Goal: Information Seeking & Learning: Understand process/instructions

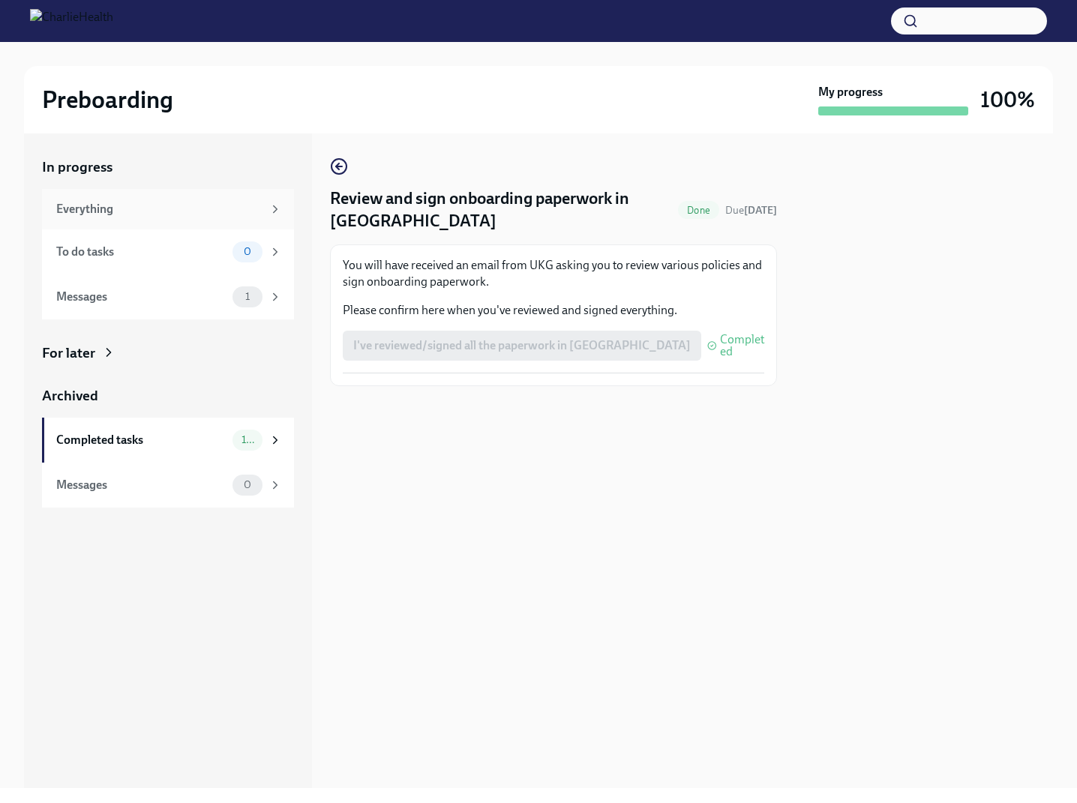
click at [156, 194] on div "Everything" at bounding box center [168, 209] width 252 height 40
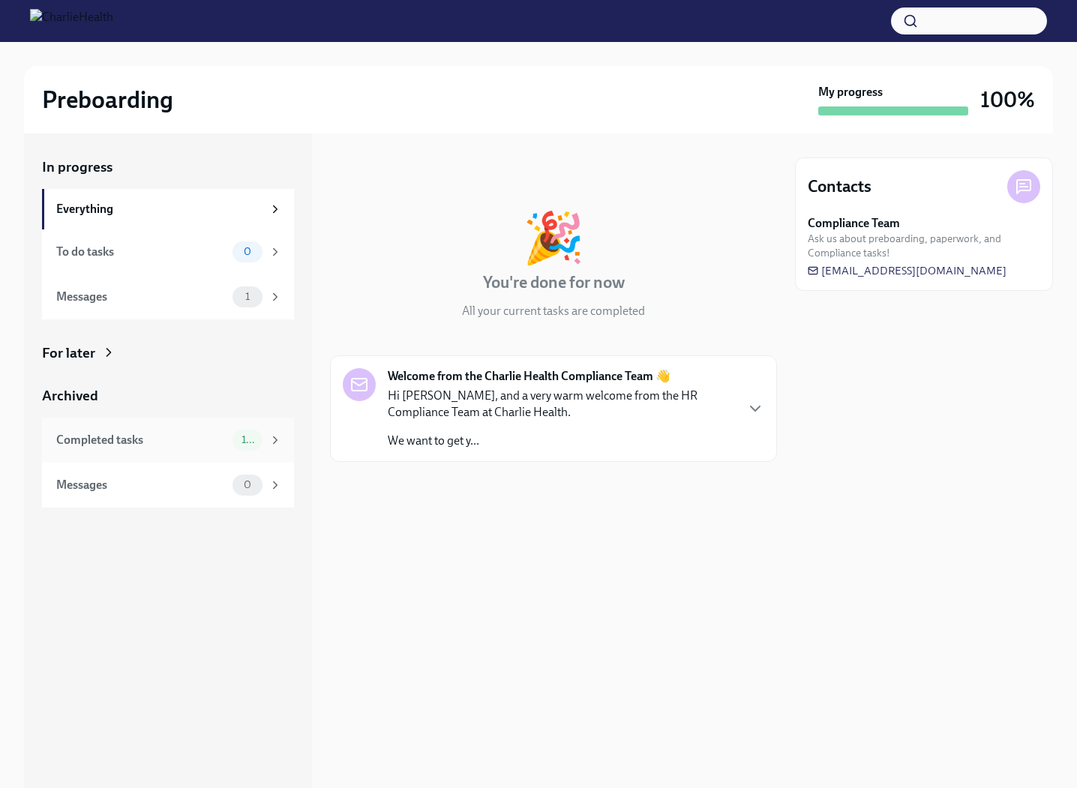
click at [172, 445] on div "Completed tasks" at bounding box center [141, 440] width 170 height 16
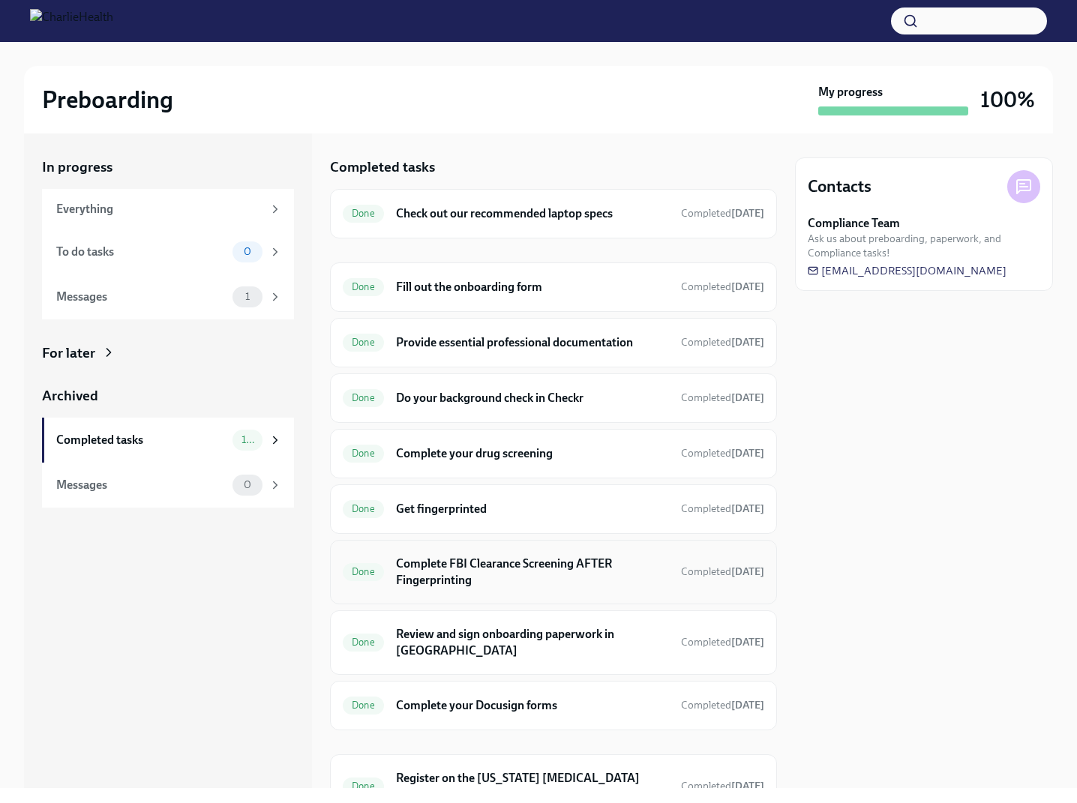
click at [580, 582] on h6 "Complete FBI Clearance Screening AFTER Fingerprinting" at bounding box center [532, 572] width 273 height 33
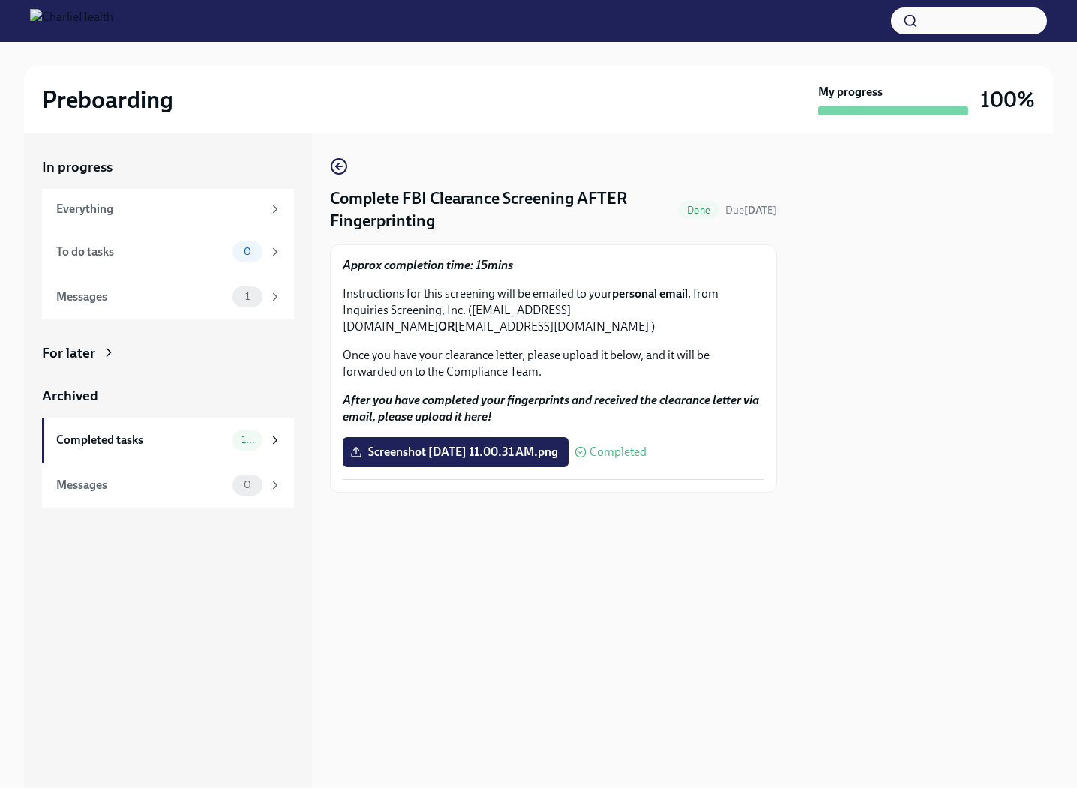
drag, startPoint x: 474, startPoint y: 313, endPoint x: 662, endPoint y: 316, distance: 188.2
click at [662, 316] on p "Instructions for this screening will be emailed to your personal email , from I…" at bounding box center [553, 310] width 421 height 49
copy p "[EMAIL_ADDRESS][DOMAIN_NAME]"
